Goal: Task Accomplishment & Management: Complete application form

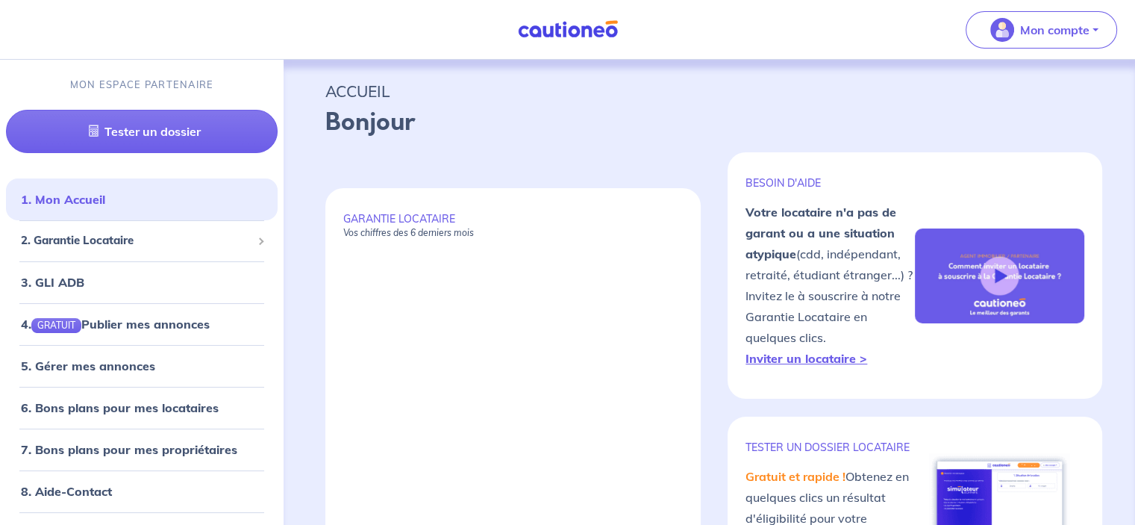
select select "FR"
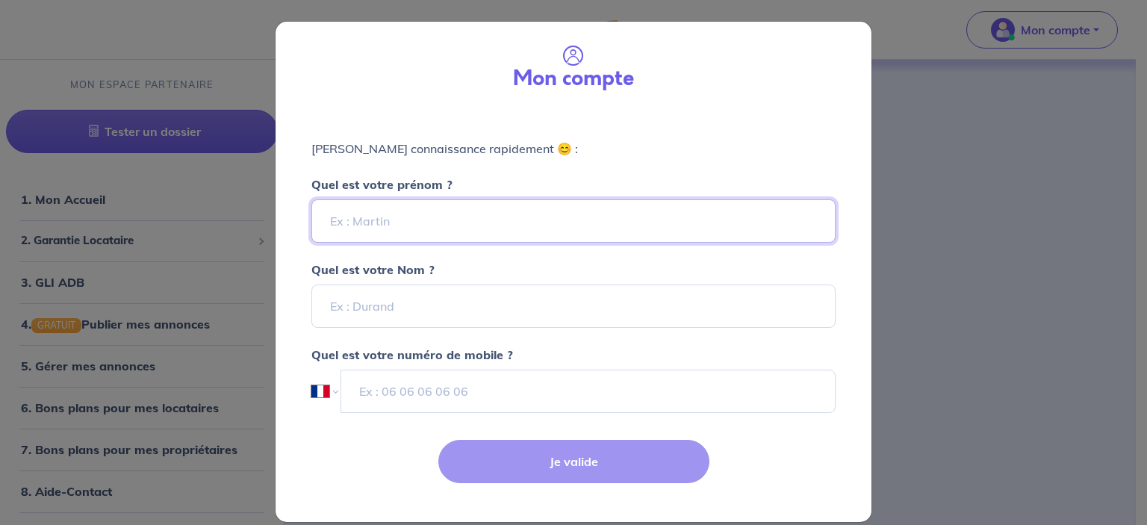
click at [465, 234] on input "Quel est votre prénom ?" at bounding box center [573, 220] width 524 height 43
type input "VALLOIRE"
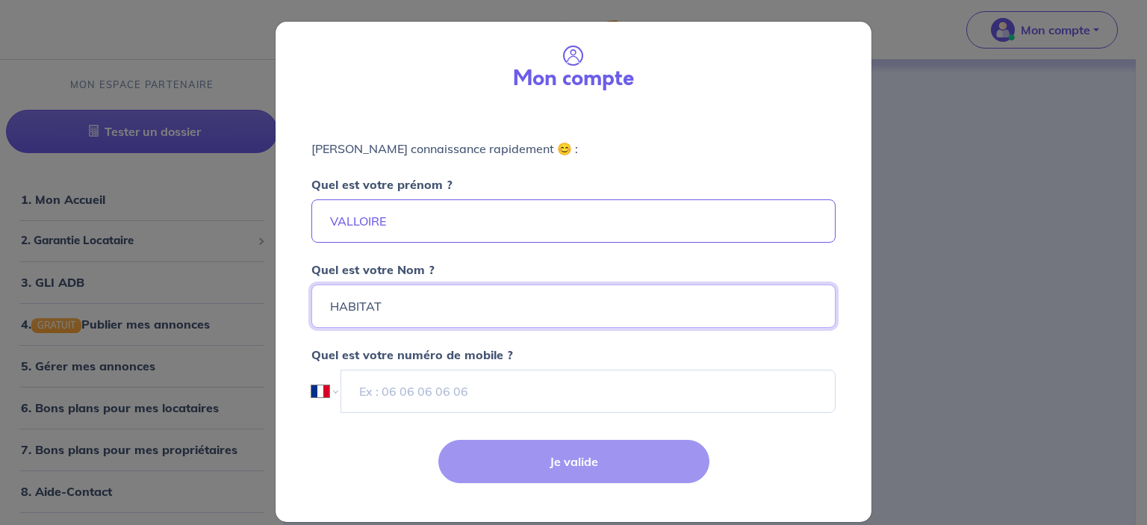
type input "HABITAT"
click at [445, 390] on input "tel" at bounding box center [588, 391] width 494 height 43
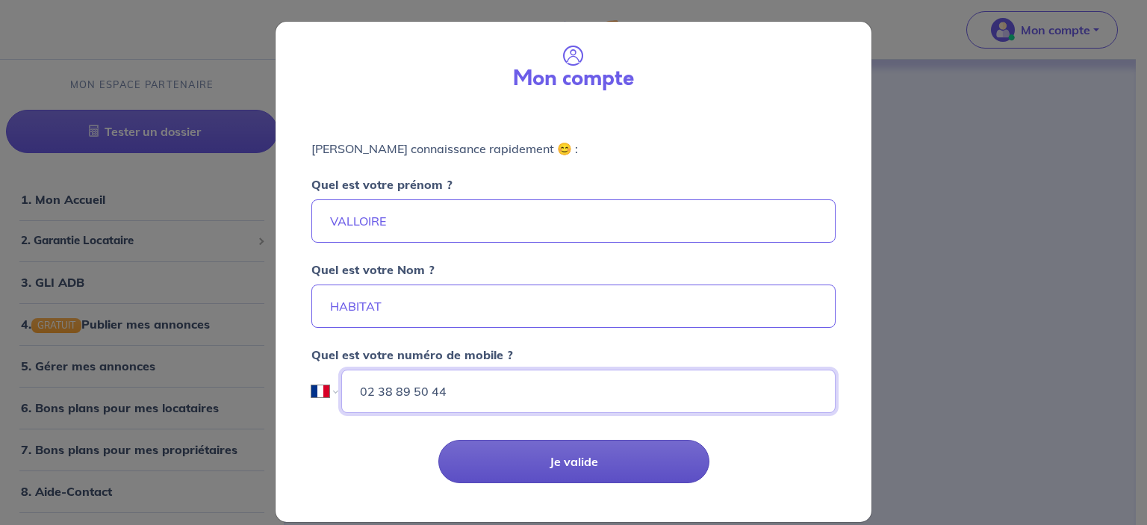
type input "02 38 89 50 44"
click at [476, 455] on button "Je valide" at bounding box center [573, 461] width 271 height 43
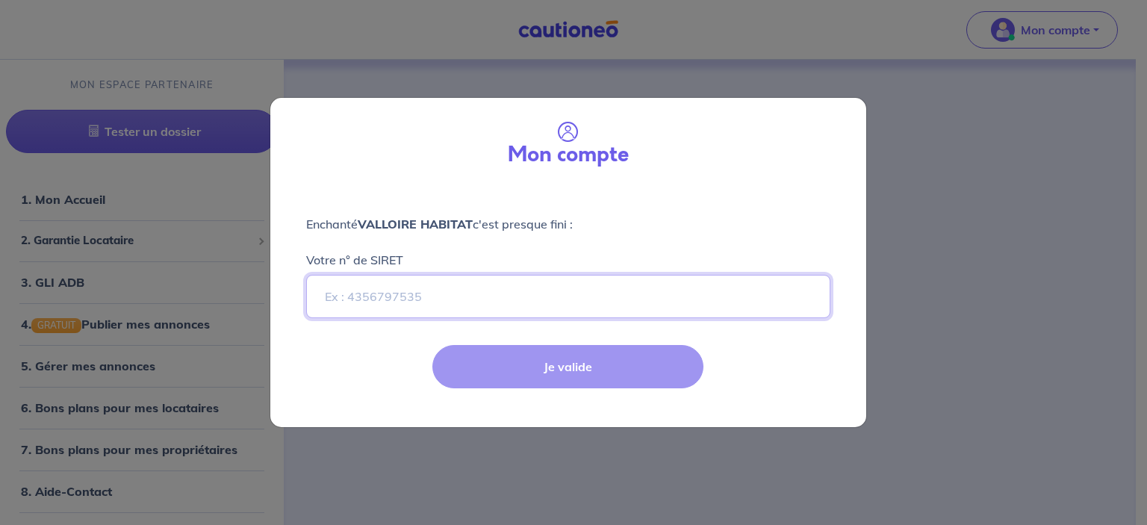
click at [379, 304] on input "Votre n° de SIRET" at bounding box center [568, 296] width 524 height 43
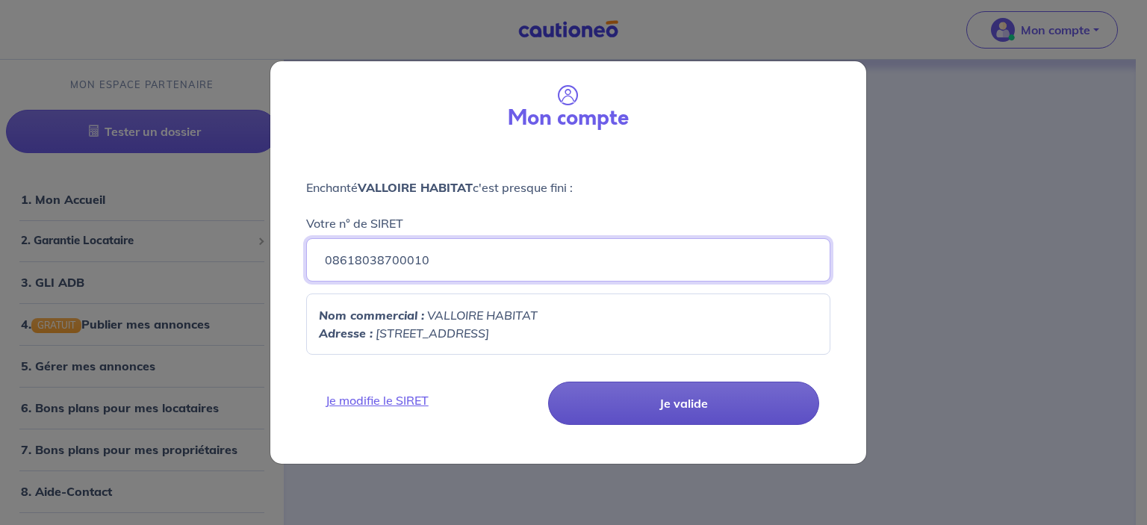
type input "08618038700010"
click at [621, 401] on button "Je valide" at bounding box center [683, 402] width 271 height 43
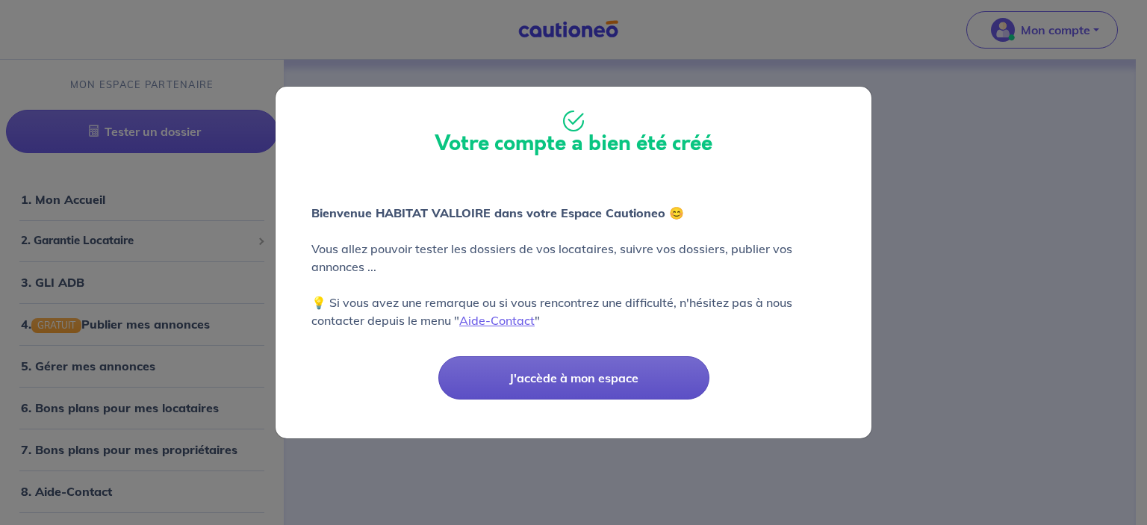
click at [546, 375] on button "J'accède à mon espace" at bounding box center [573, 377] width 271 height 43
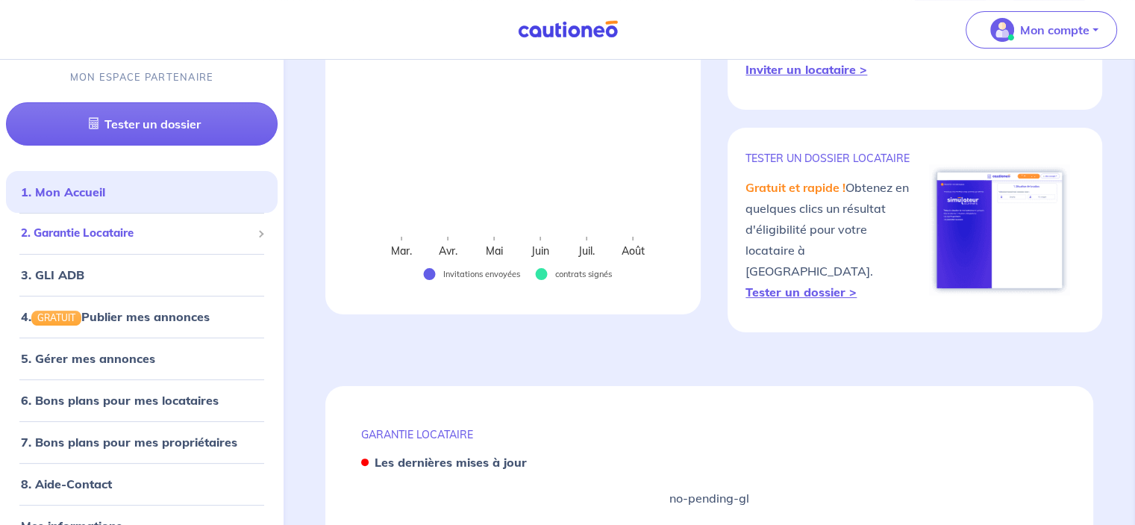
click at [174, 231] on span "2. Garantie Locataire" at bounding box center [136, 233] width 231 height 17
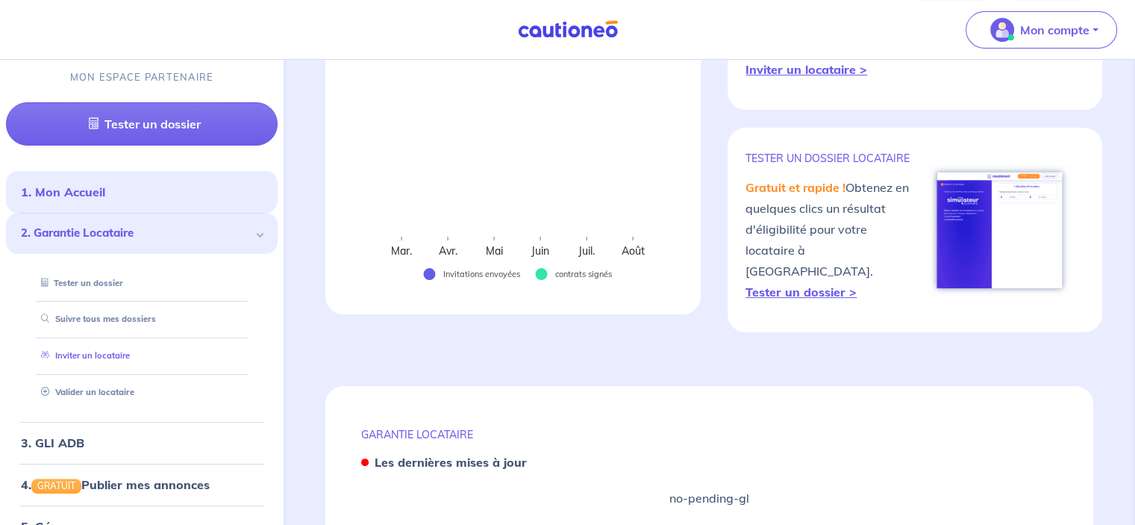
click at [120, 352] on link "Inviter un locataire" at bounding box center [82, 356] width 95 height 10
select select "FR"
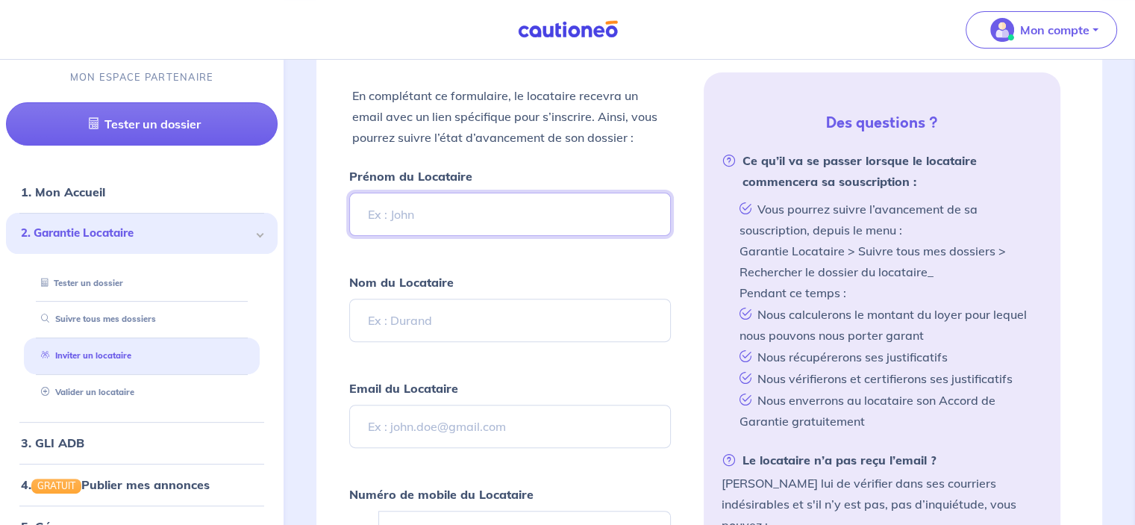
scroll to position [423, 0]
